Goal: Task Accomplishment & Management: Manage account settings

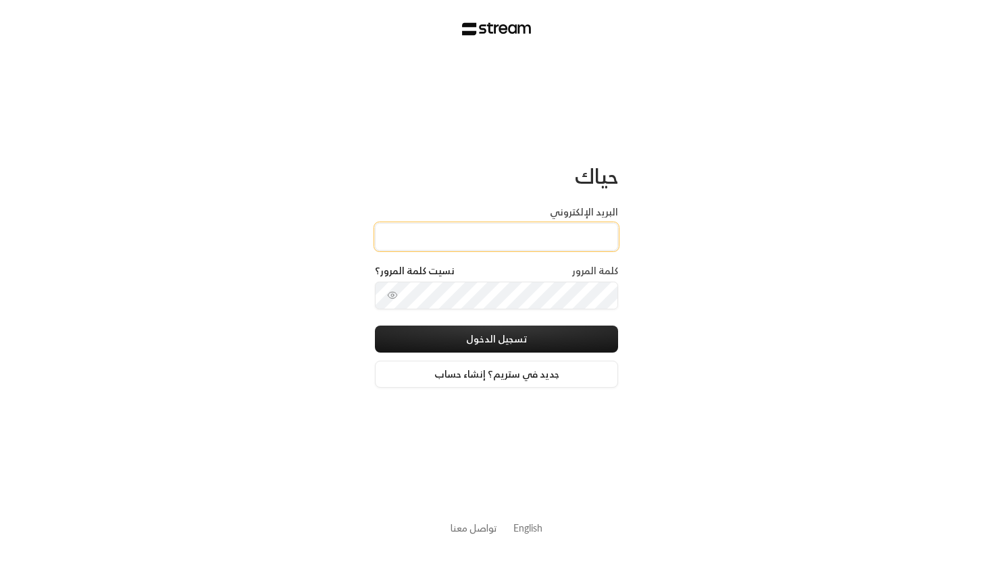
type input "[EMAIL_ADDRESS][DOMAIN_NAME]"
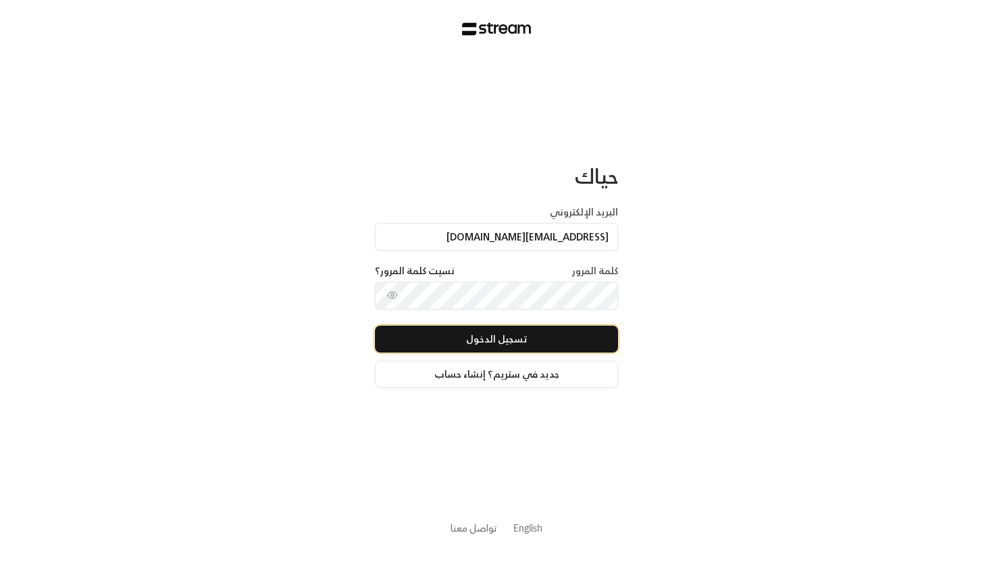
click at [610, 334] on button "تسجيل الدخول" at bounding box center [496, 338] width 243 height 27
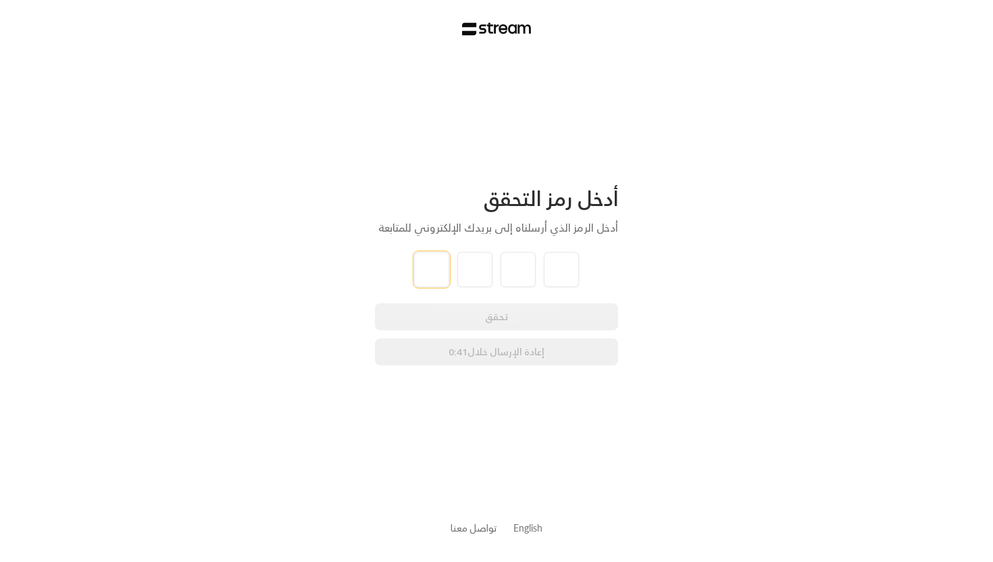
type input "4"
type input "2"
type input "7"
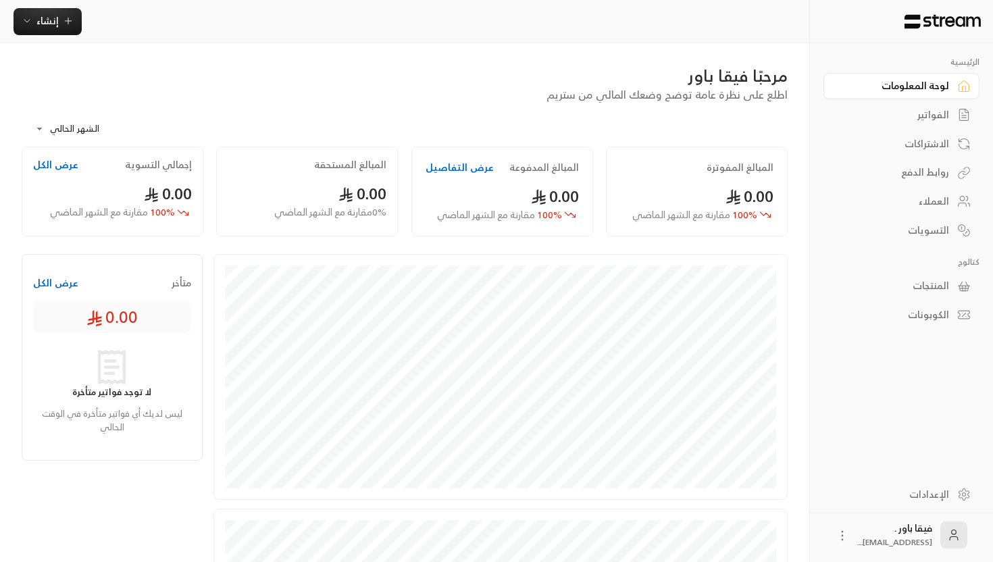
click at [74, 128] on body "**********" at bounding box center [496, 281] width 993 height 562
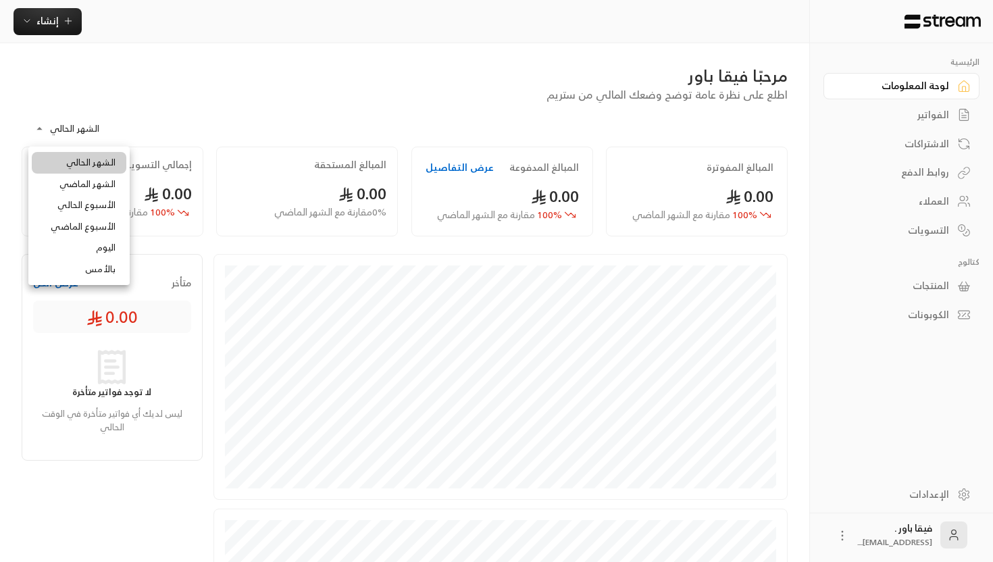
click at [960, 206] on div at bounding box center [496, 281] width 993 height 562
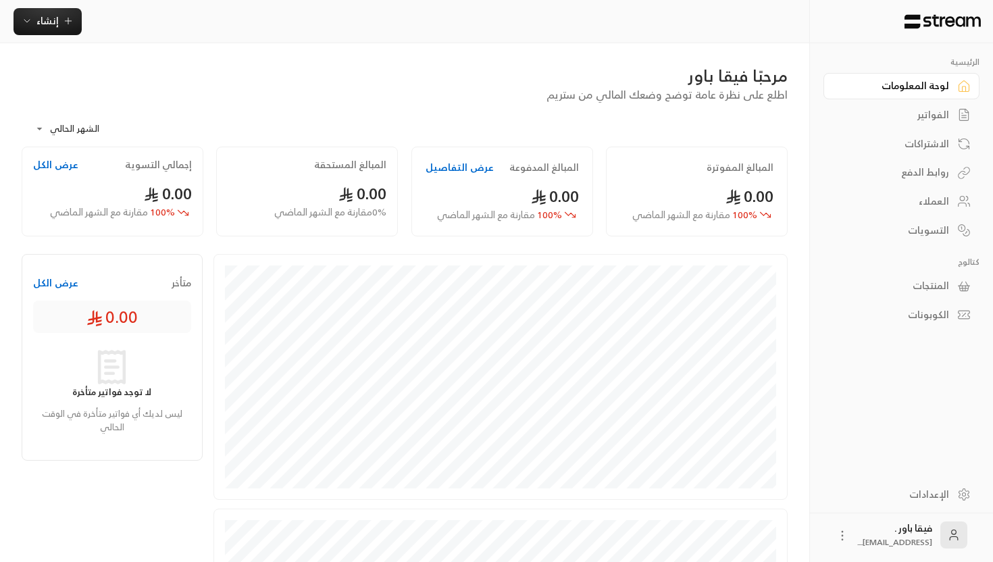
click at [939, 206] on div "العملاء" at bounding box center [894, 201] width 109 height 14
